Goal: Transaction & Acquisition: Purchase product/service

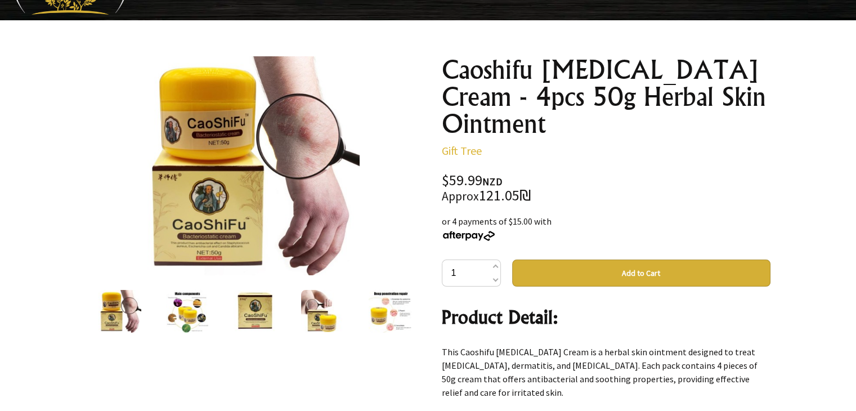
scroll to position [68, 0]
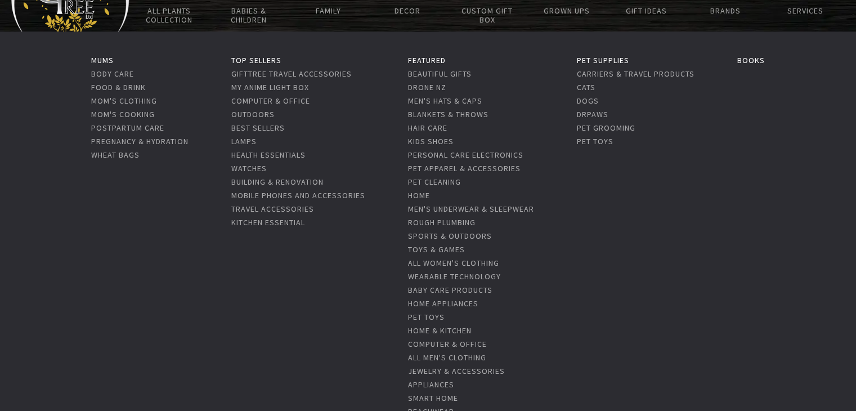
click at [525, 123] on li "Hair Care" at bounding box center [471, 127] width 126 height 14
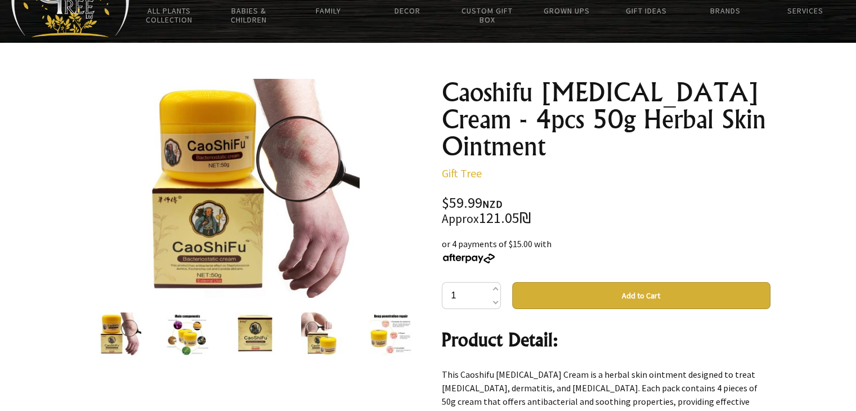
click at [656, 298] on button "Add to Cart" at bounding box center [641, 295] width 258 height 27
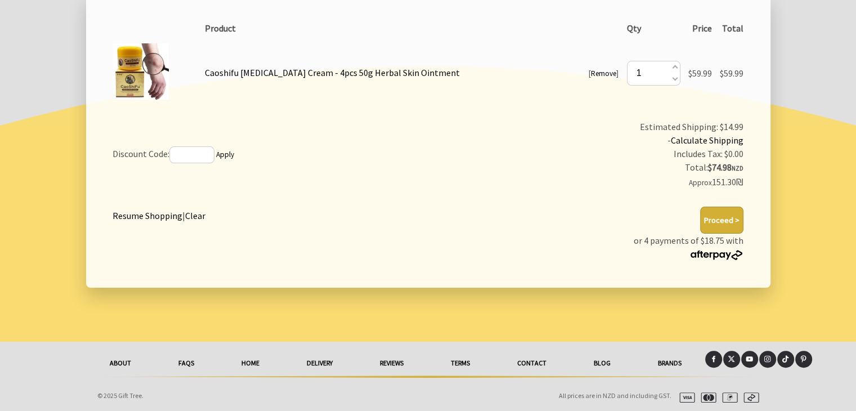
scroll to position [231, 0]
click at [204, 158] on input "text" at bounding box center [191, 154] width 45 height 17
click at [726, 221] on button "Proceed >" at bounding box center [721, 219] width 43 height 27
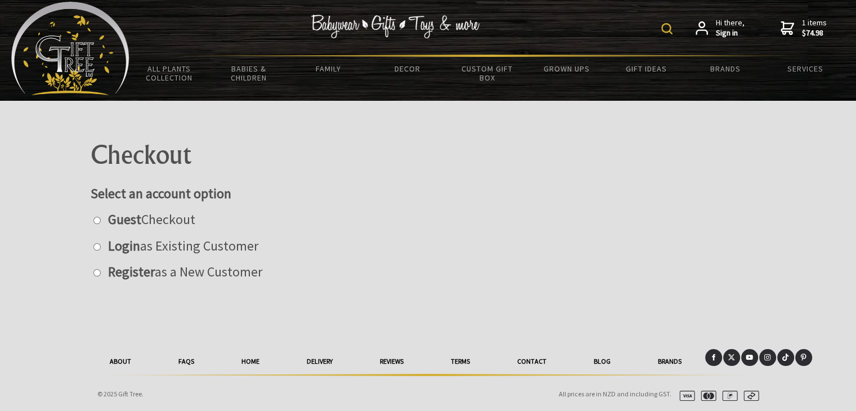
click at [95, 271] on input "radio" at bounding box center [96, 272] width 7 height 7
radio input "true"
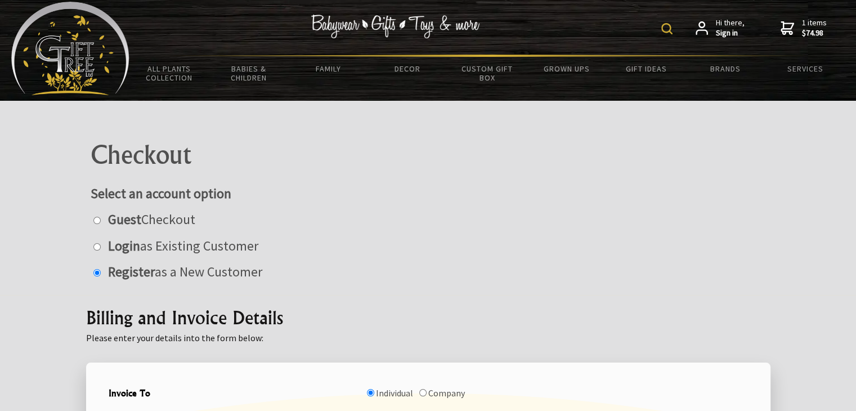
click at [93, 217] on input "radio" at bounding box center [96, 220] width 7 height 7
radio input "true"
click at [93, 243] on input "radio" at bounding box center [96, 246] width 7 height 7
radio input "true"
click at [93, 269] on input "radio" at bounding box center [96, 272] width 7 height 7
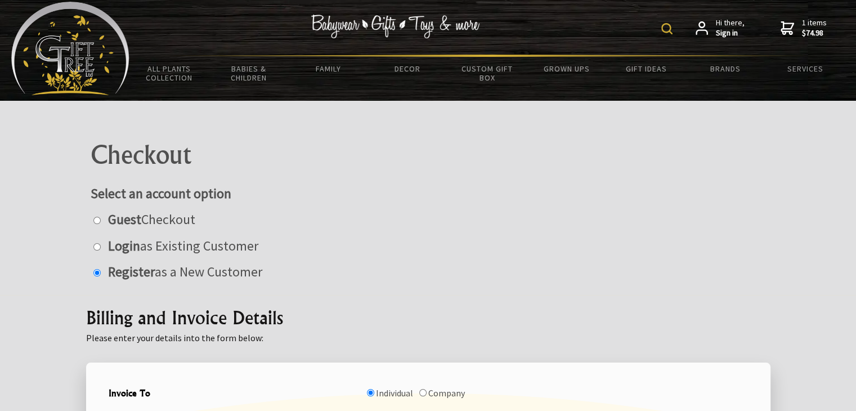
radio input "true"
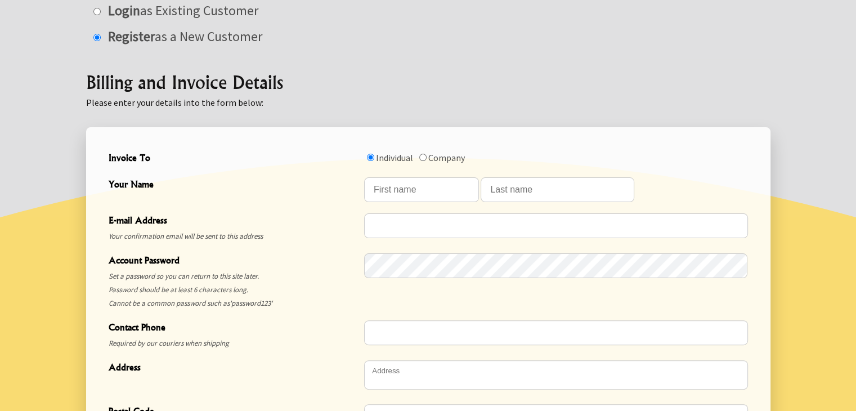
scroll to position [248, 0]
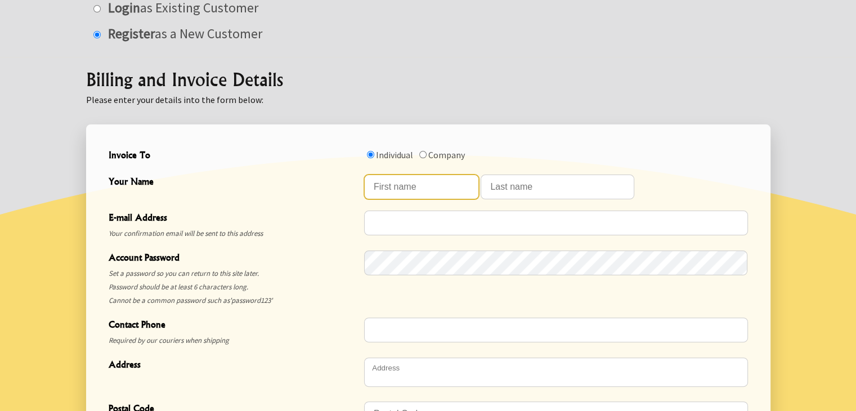
click at [419, 190] on input "Your Name" at bounding box center [421, 186] width 115 height 25
